Goal: Task Accomplishment & Management: Complete application form

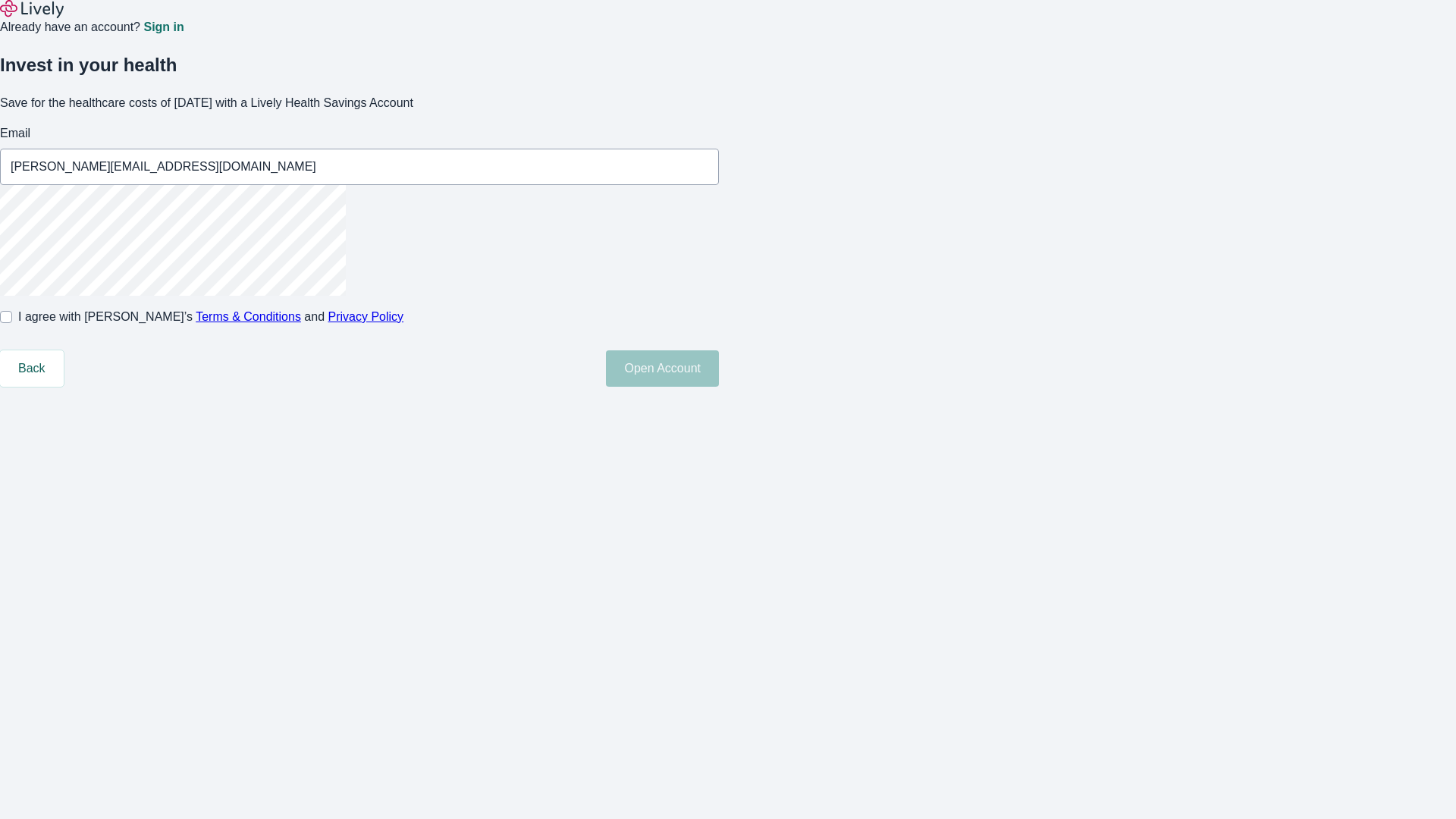
click at [12, 323] on input "I agree with Lively’s Terms & Conditions and Privacy Policy" at bounding box center [6, 317] width 12 height 12
checkbox input "true"
click at [719, 387] on button "Open Account" at bounding box center [662, 369] width 113 height 37
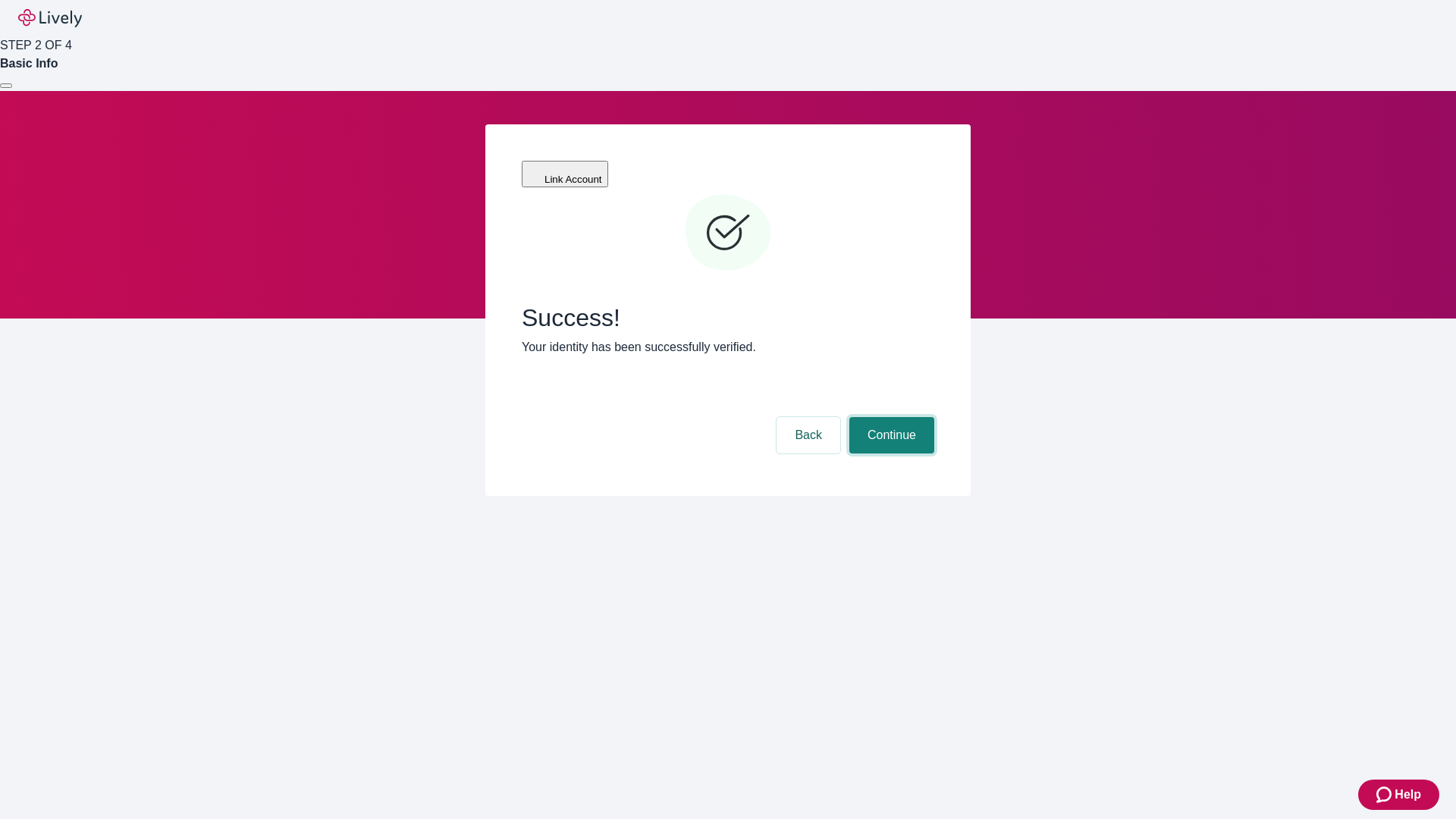
click at [890, 417] on button "Continue" at bounding box center [892, 435] width 85 height 37
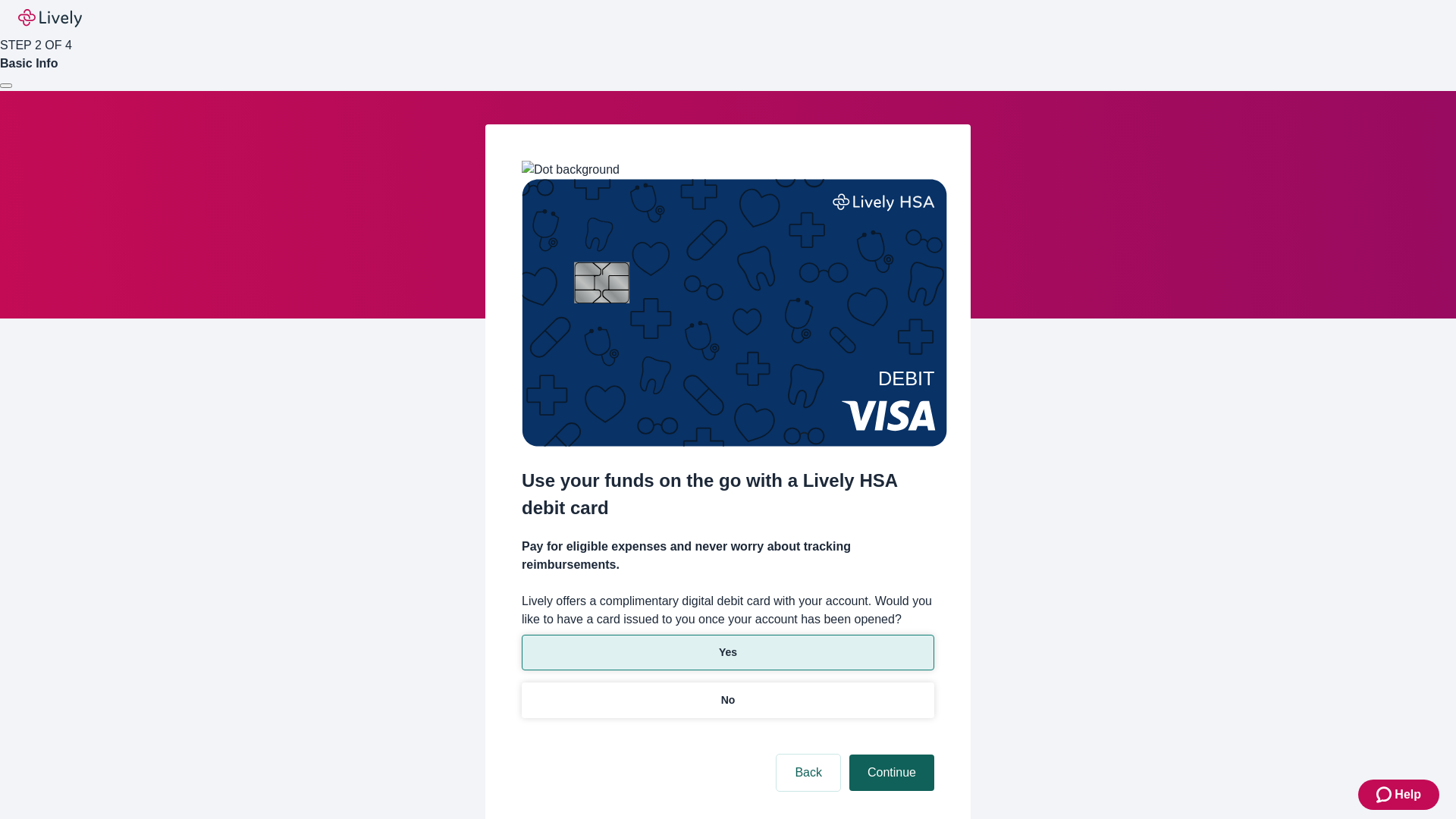
click at [728, 644] on p "Yes" at bounding box center [728, 653] width 18 height 16
click at [890, 755] on button "Continue" at bounding box center [892, 773] width 85 height 37
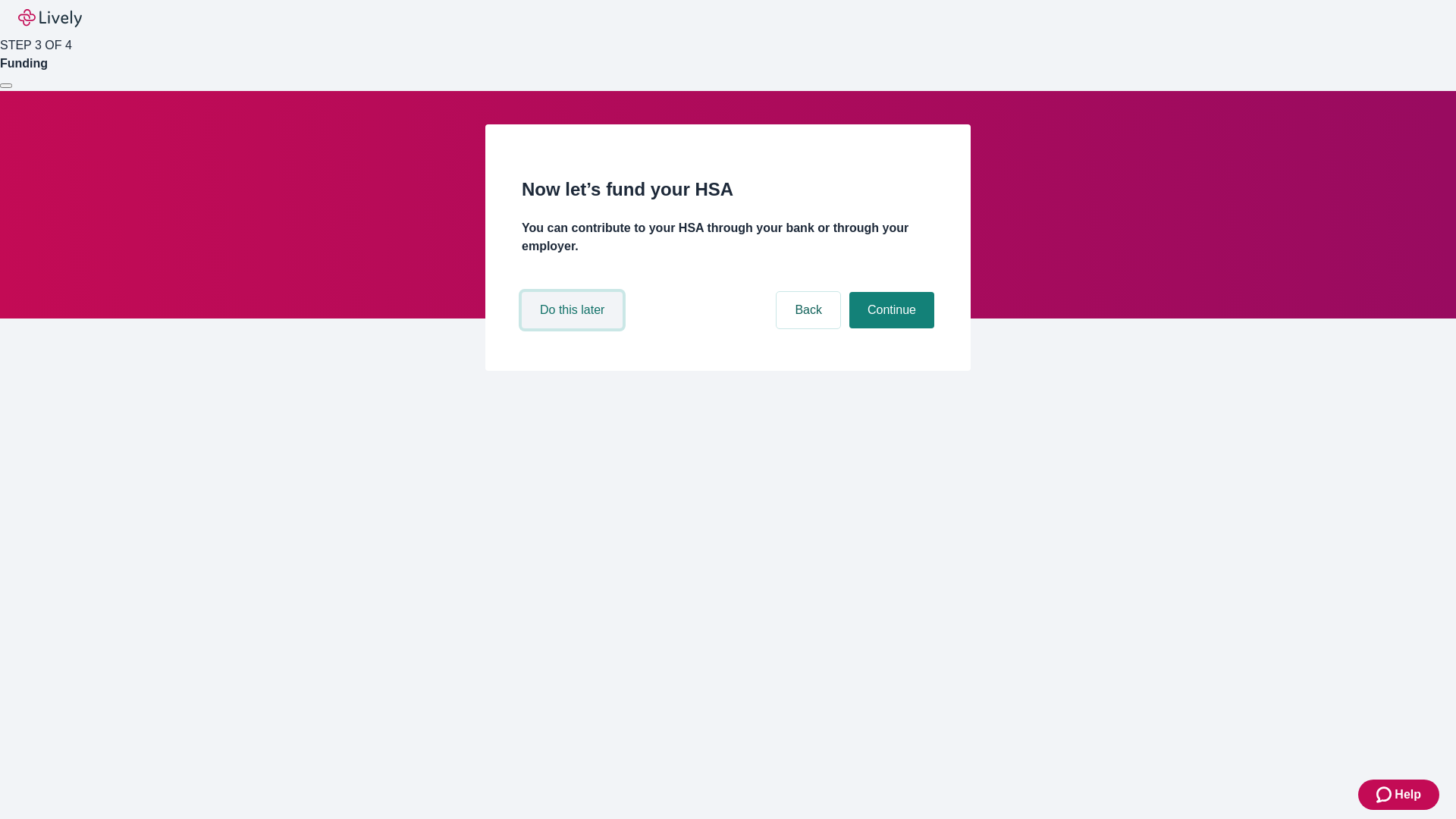
click at [574, 329] on button "Do this later" at bounding box center [573, 310] width 101 height 37
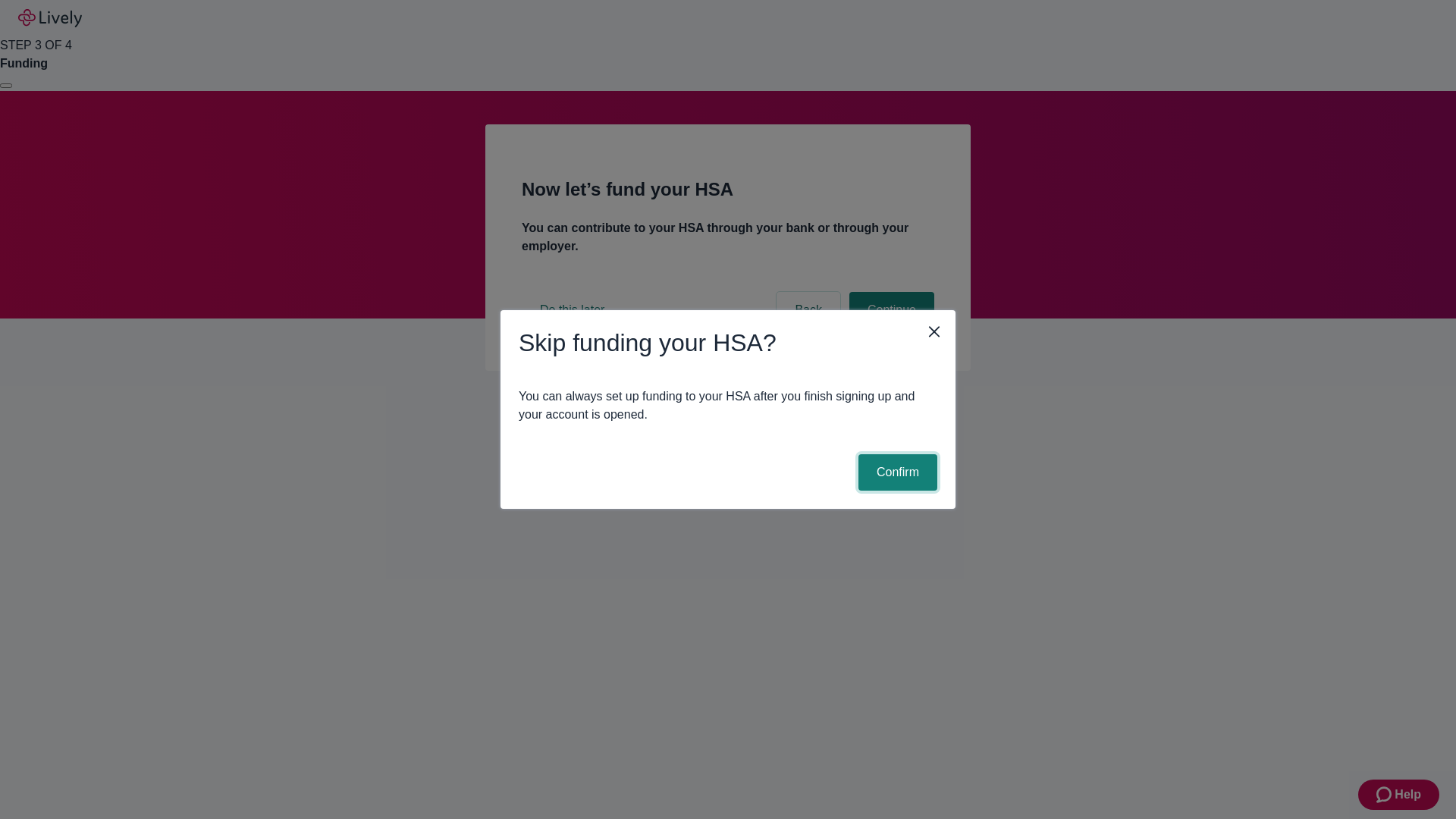
click at [896, 472] on button "Confirm" at bounding box center [898, 472] width 79 height 37
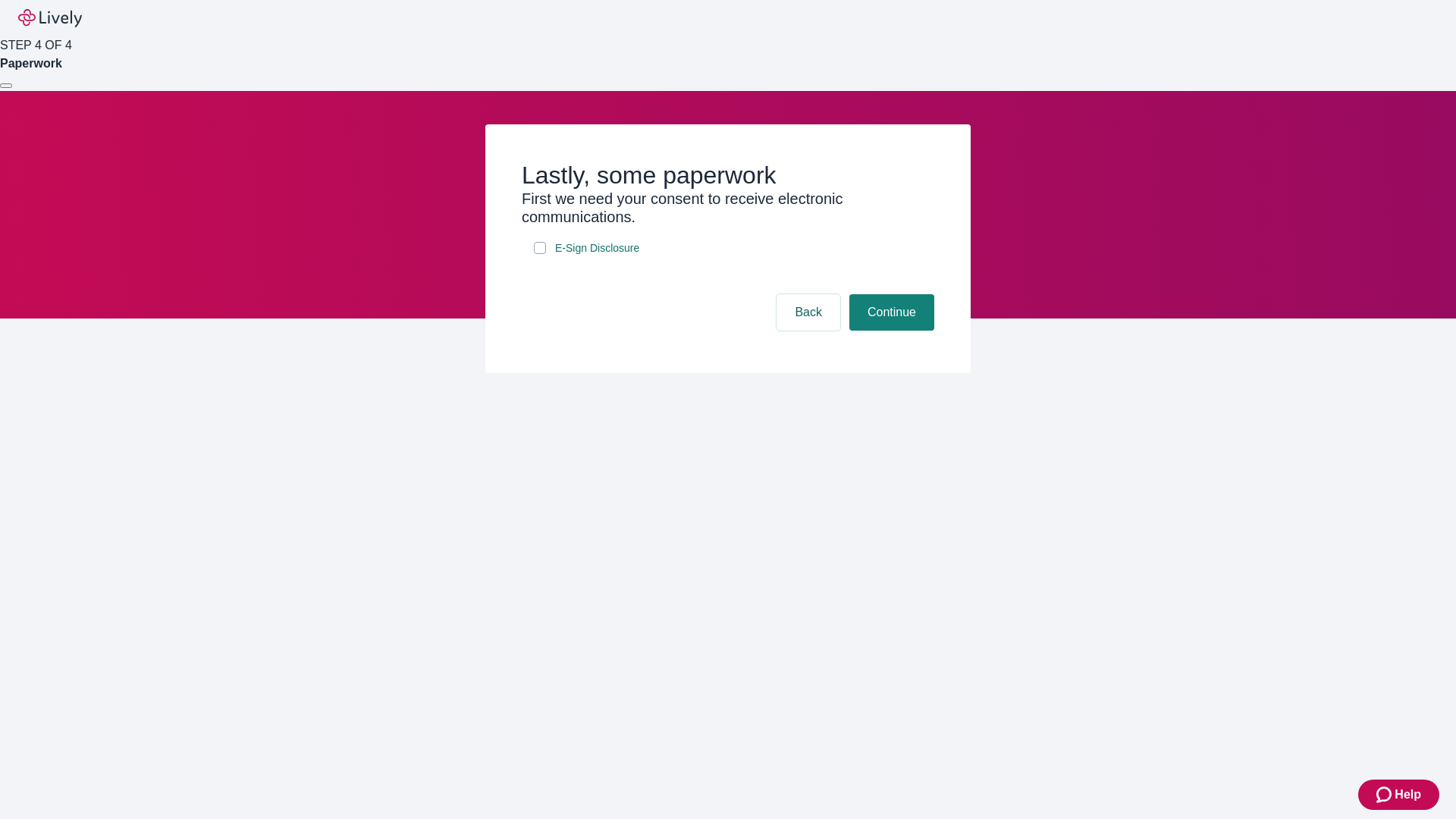
click at [540, 255] on input "E-Sign Disclosure" at bounding box center [540, 248] width 12 height 12
checkbox input "true"
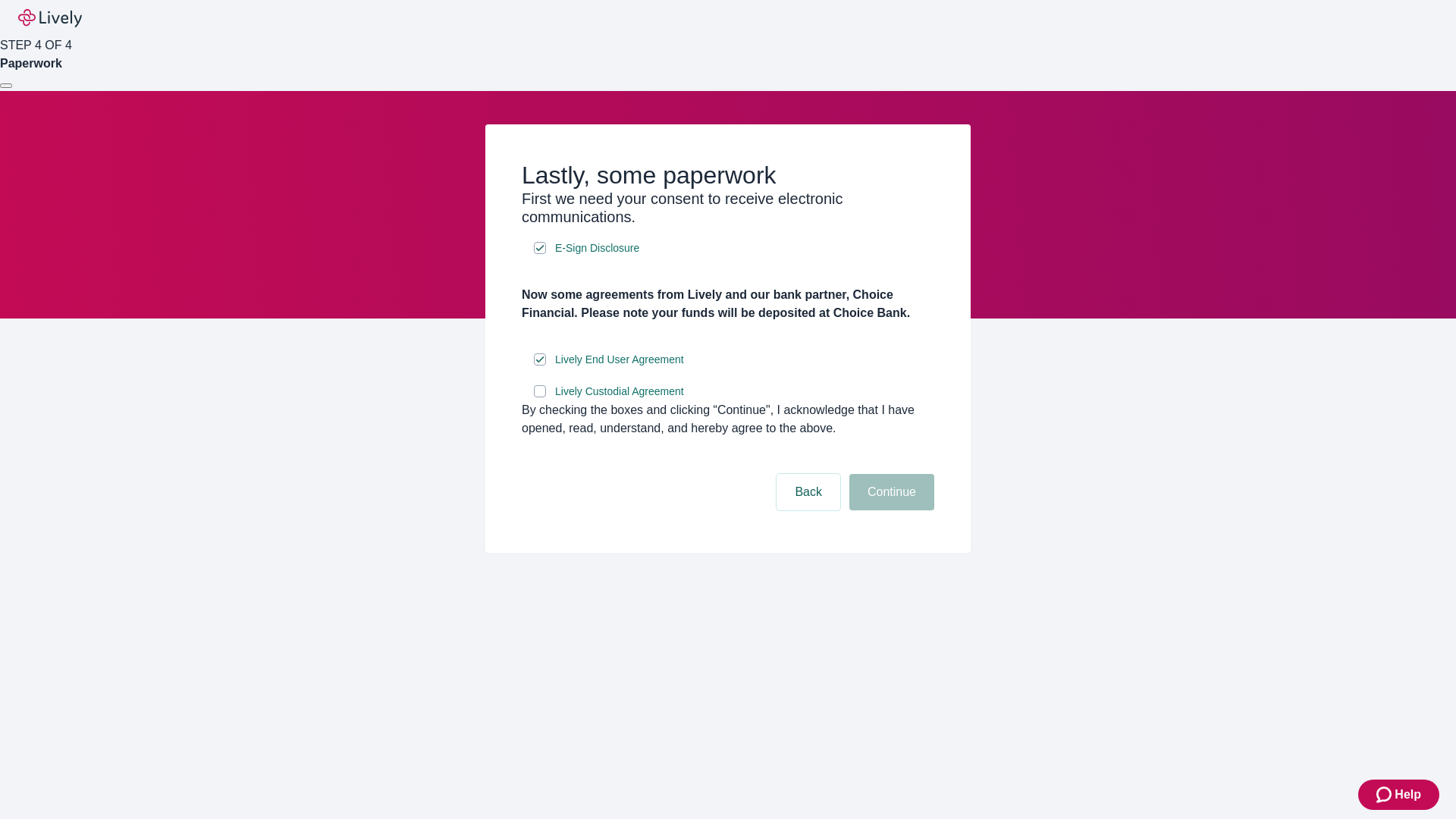
click at [540, 397] on input "Lively Custodial Agreement" at bounding box center [540, 391] width 12 height 12
checkbox input "true"
click at [890, 511] on button "Continue" at bounding box center [892, 492] width 85 height 37
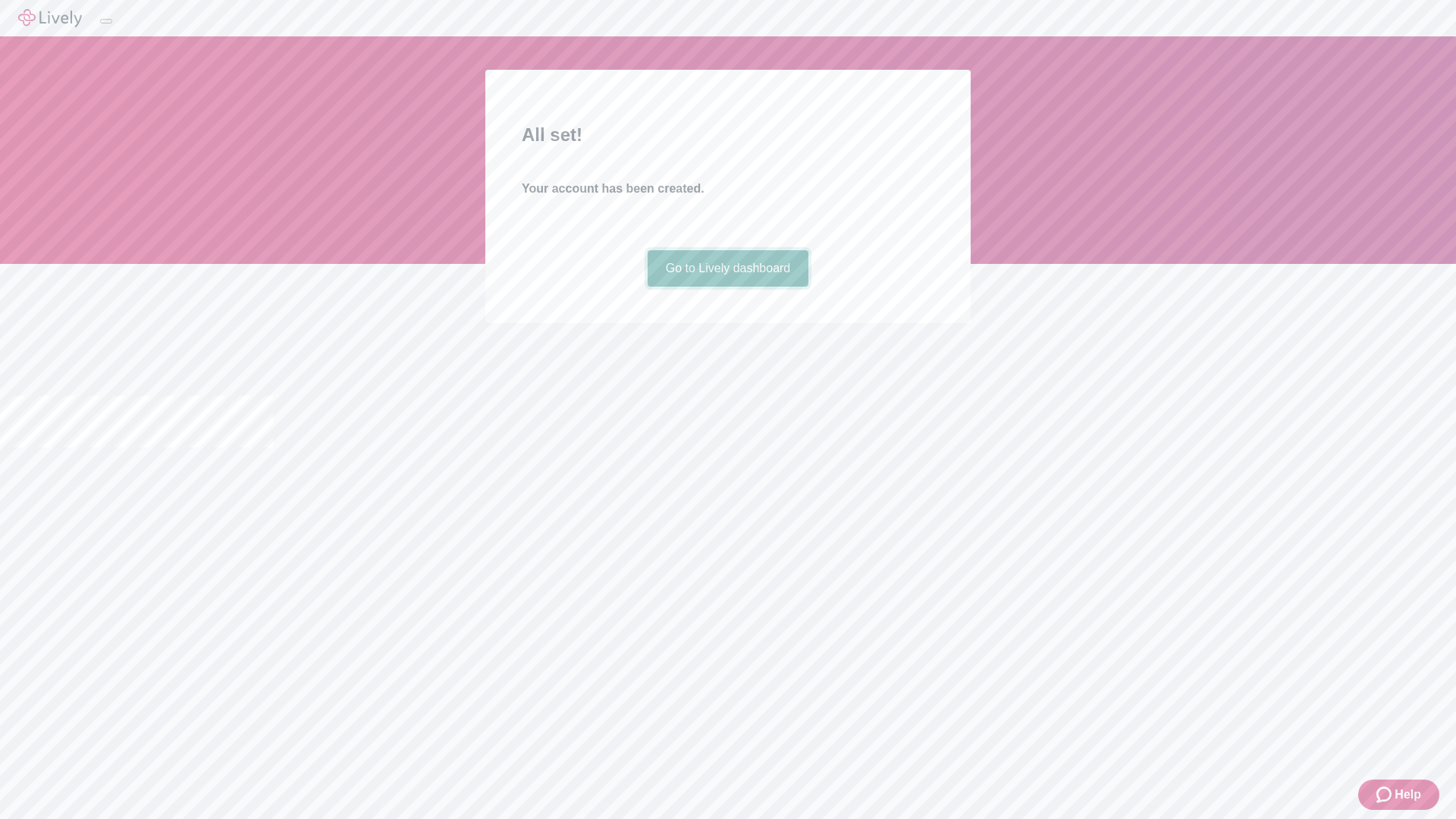
click at [728, 286] on link "Go to Lively dashboard" at bounding box center [728, 268] width 162 height 37
